Goal: Task Accomplishment & Management: Complete application form

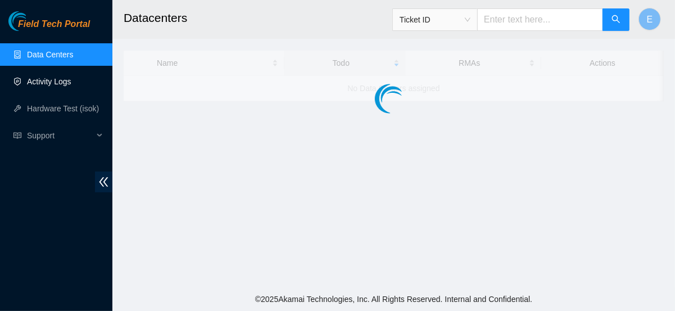
click at [49, 86] on link "Activity Logs" at bounding box center [49, 81] width 44 height 9
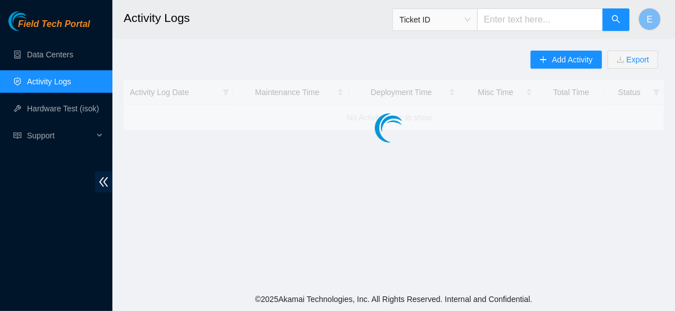
click at [49, 86] on link "Activity Logs" at bounding box center [49, 81] width 44 height 9
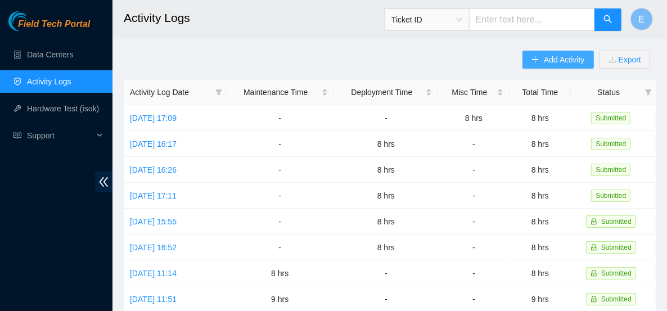
click at [543, 56] on button "Add Activity" at bounding box center [557, 60] width 71 height 18
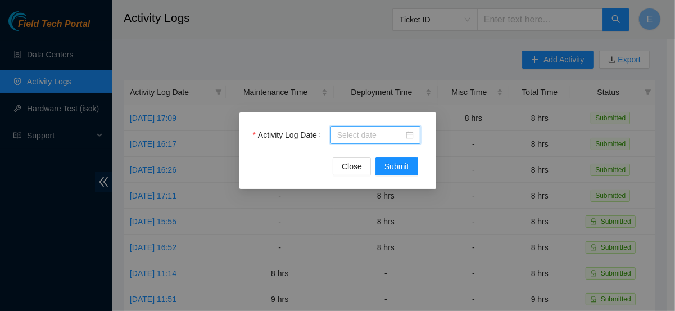
click at [358, 135] on body "Field Tech Portal Data Centers Activity Logs Hardware Test (isok) Support Activ…" at bounding box center [333, 155] width 667 height 311
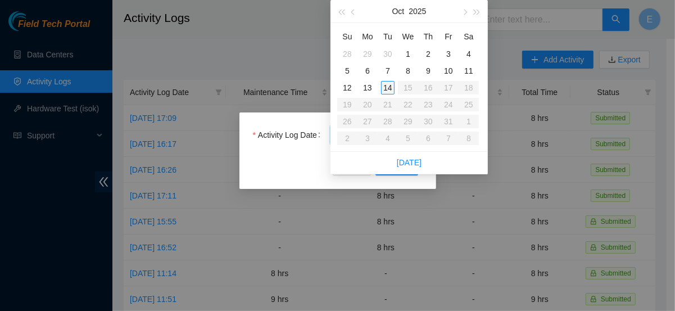
type input "[DATE]"
click at [386, 90] on div "14" at bounding box center [387, 87] width 13 height 13
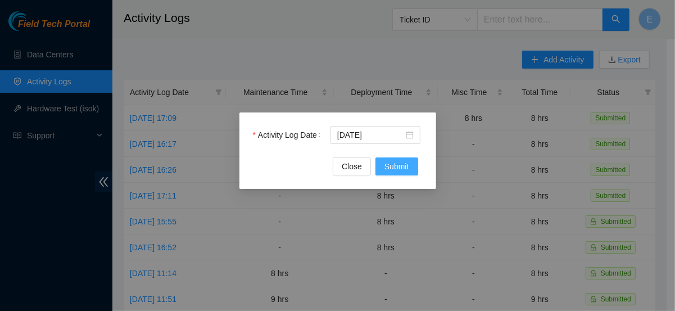
click at [403, 162] on span "Submit" at bounding box center [397, 166] width 25 height 12
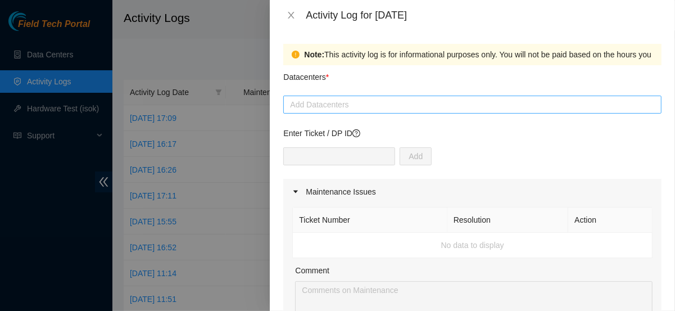
click at [305, 102] on div at bounding box center [472, 104] width 373 height 13
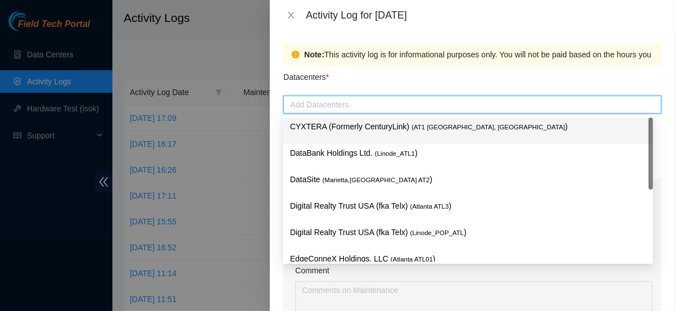
click at [316, 132] on p "CYXTERA (Formerly CenturyLink) ( AT1 [GEOGRAPHIC_DATA], [GEOGRAPHIC_DATA] )" at bounding box center [468, 126] width 356 height 13
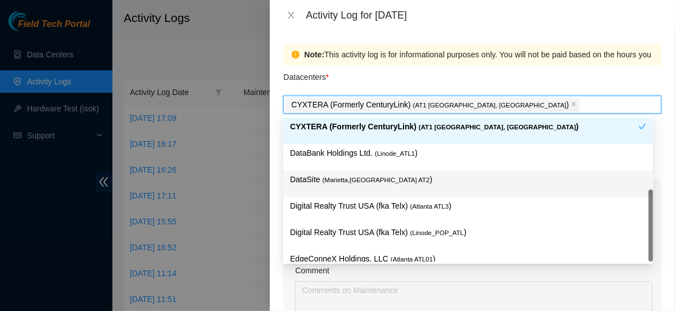
scroll to position [13, 0]
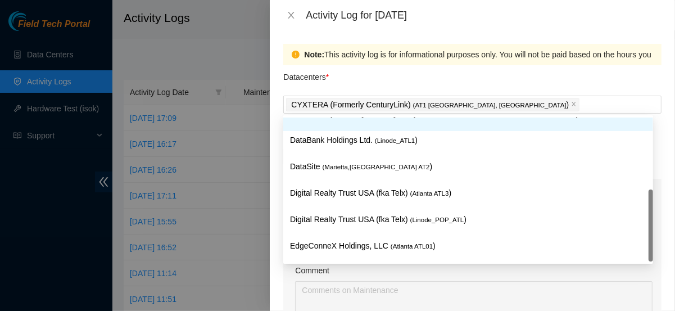
click at [351, 79] on div "Datacenters *" at bounding box center [472, 80] width 378 height 30
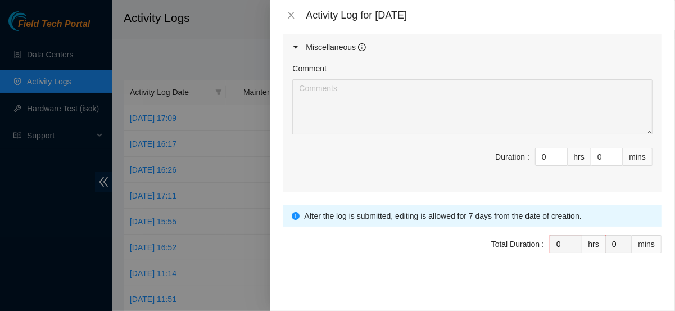
scroll to position [607, 0]
click at [540, 154] on input "0" at bounding box center [551, 156] width 31 height 17
type input "08"
type input "8"
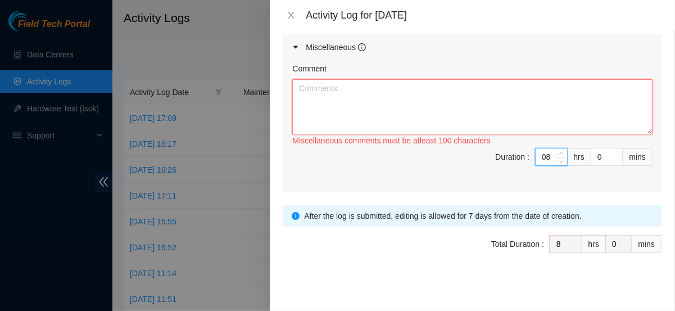
type input "8"
click at [504, 124] on textarea "Comment" at bounding box center [472, 106] width 360 height 55
paste textarea "lorem, ipsu'd sita c adi elits doei tem inc utla et dol magnaali en A minim ven…"
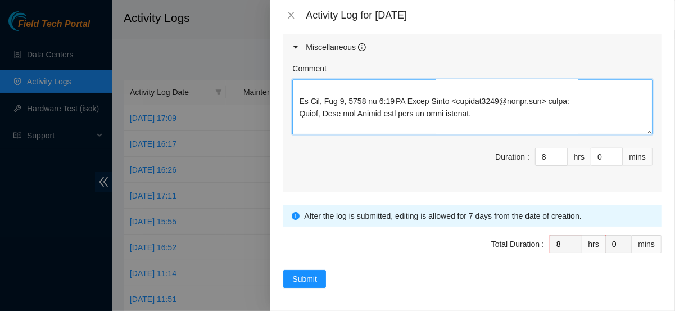
scroll to position [51, 0]
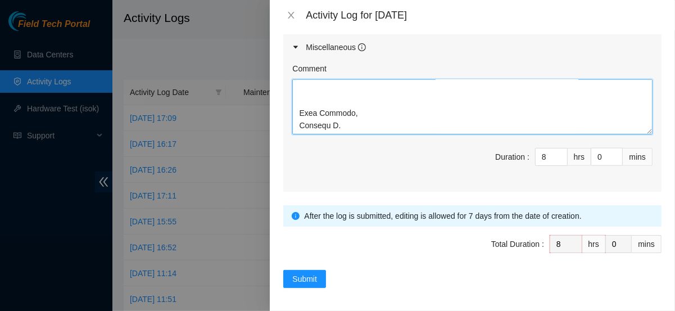
drag, startPoint x: 299, startPoint y: 116, endPoint x: 425, endPoint y: 196, distance: 149.1
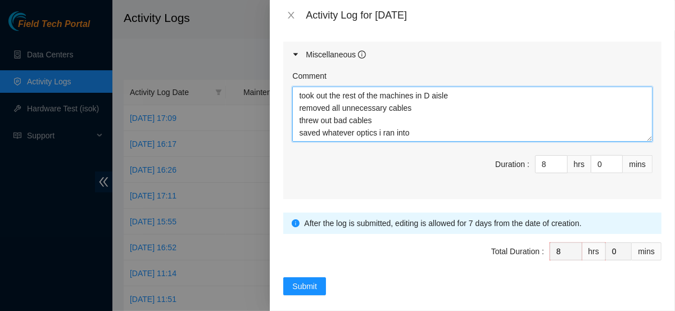
scroll to position [607, 0]
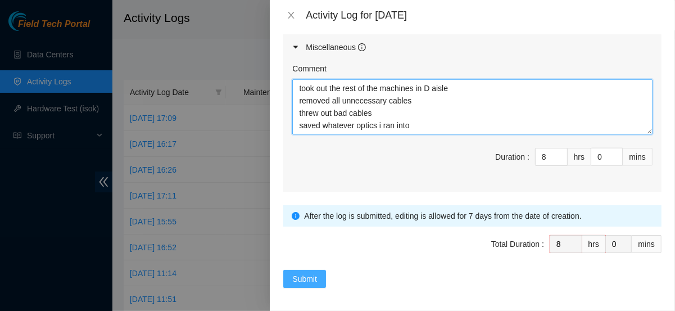
type textarea "hello, here's what i did [DATE] took out the rest of the machines in D aisle re…"
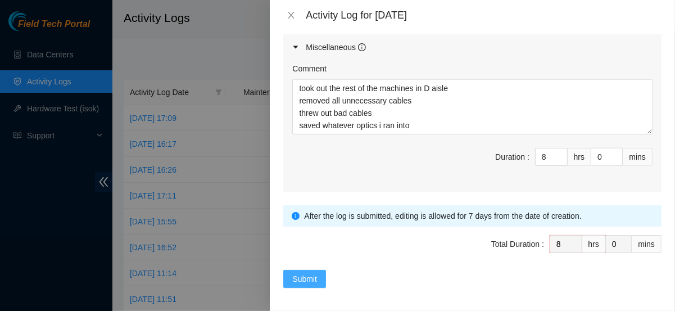
click at [305, 273] on span "Submit" at bounding box center [304, 279] width 25 height 12
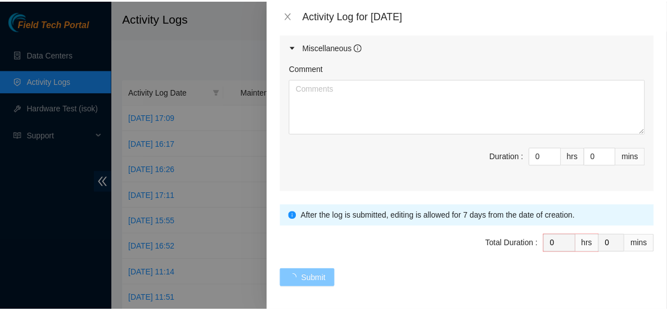
scroll to position [0, 0]
